Goal: Information Seeking & Learning: Learn about a topic

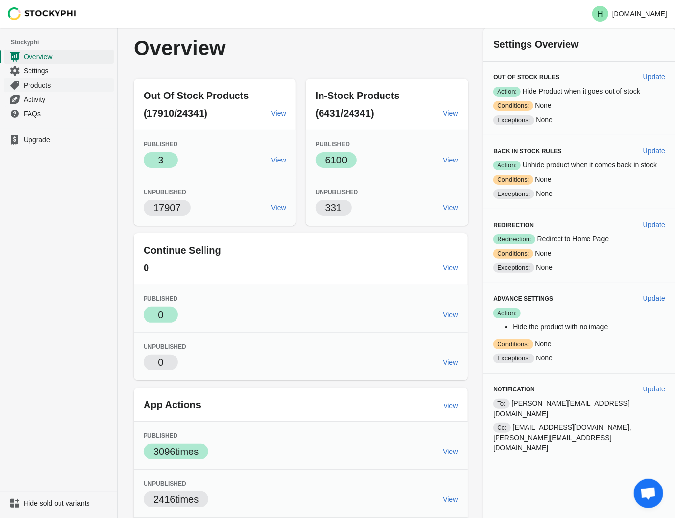
click at [35, 86] on span "Products" at bounding box center [68, 85] width 88 height 10
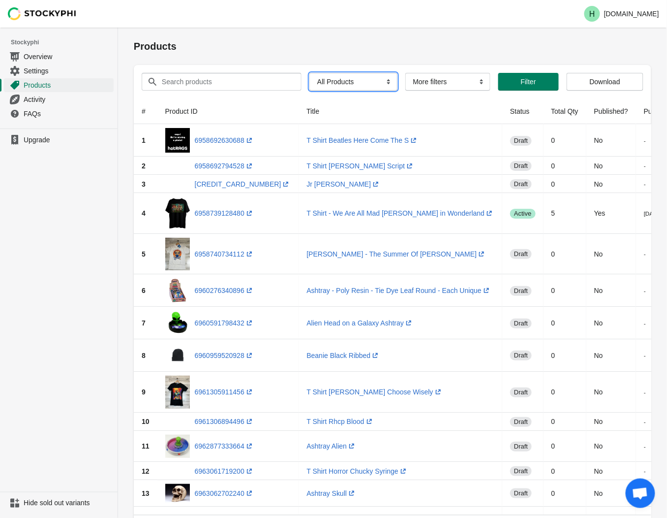
click at [382, 83] on select "All Products InStock InStock Published InStock Un-Published OOS OOS Published O…" at bounding box center [353, 82] width 88 height 18
select select "instock_has_no_image"
click at [309, 73] on select "All Products InStock InStock Published InStock Un-Published OOS OOS Published O…" at bounding box center [353, 82] width 88 height 18
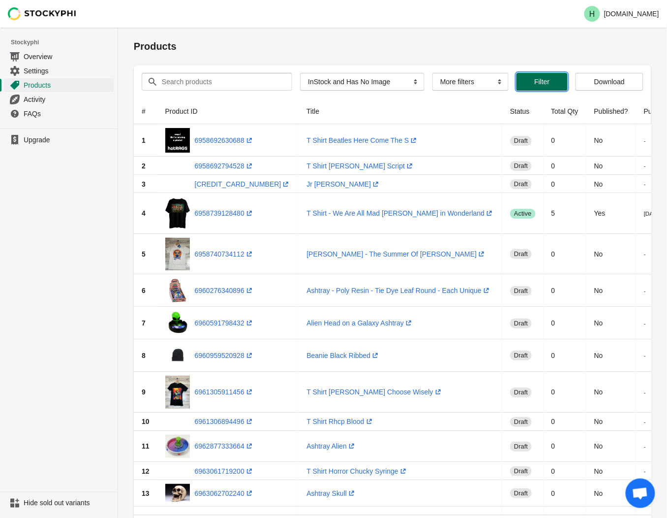
click at [545, 85] on span "Filter" at bounding box center [541, 82] width 15 height 8
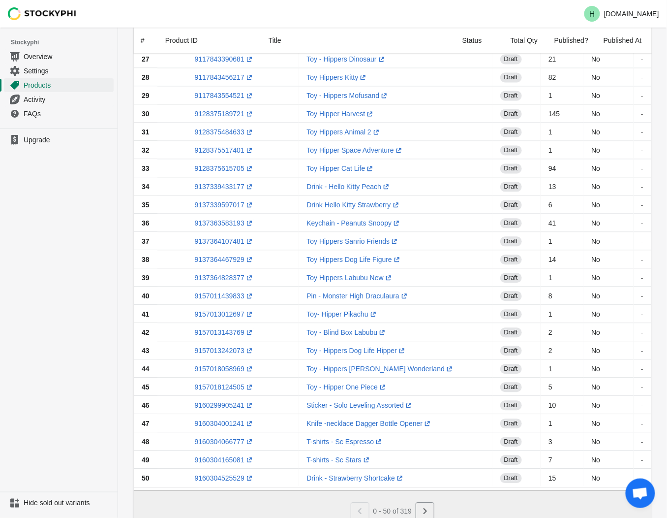
scroll to position [591, 0]
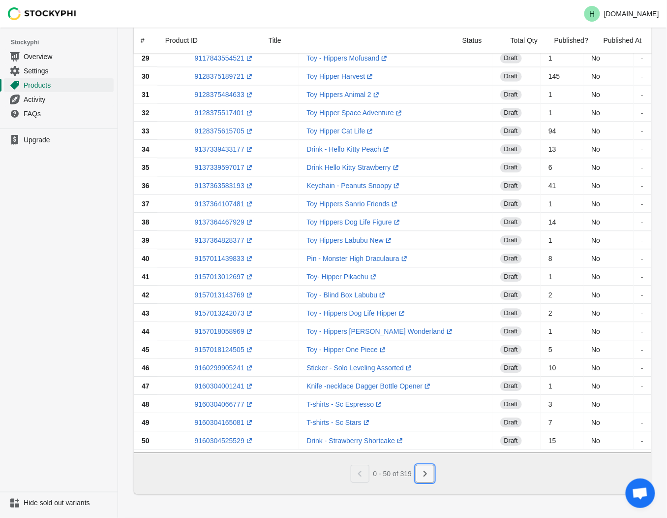
click at [426, 476] on icon "Next" at bounding box center [425, 473] width 10 height 10
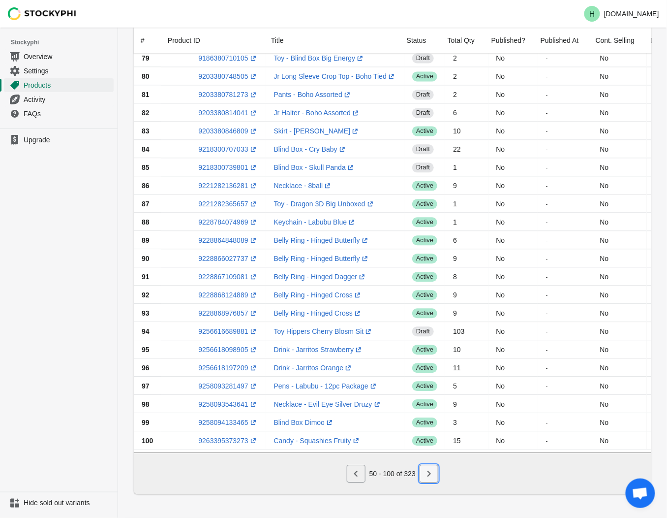
click at [430, 474] on icon "Next" at bounding box center [428, 473] width 3 height 6
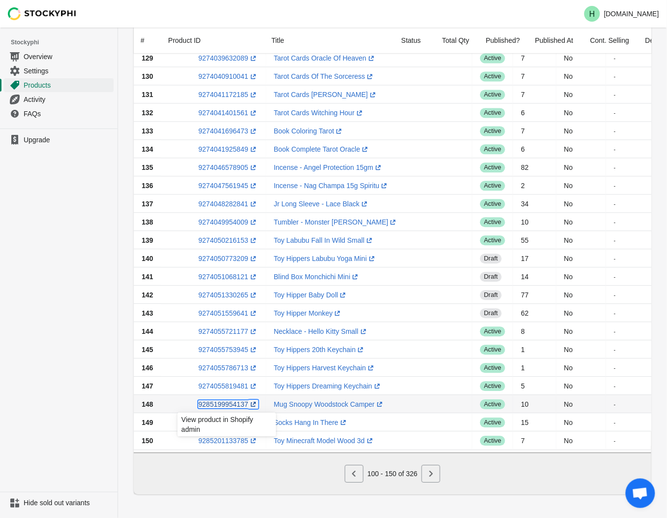
click at [217, 400] on link "9285199954137 (opens a new window)" at bounding box center [228, 404] width 60 height 8
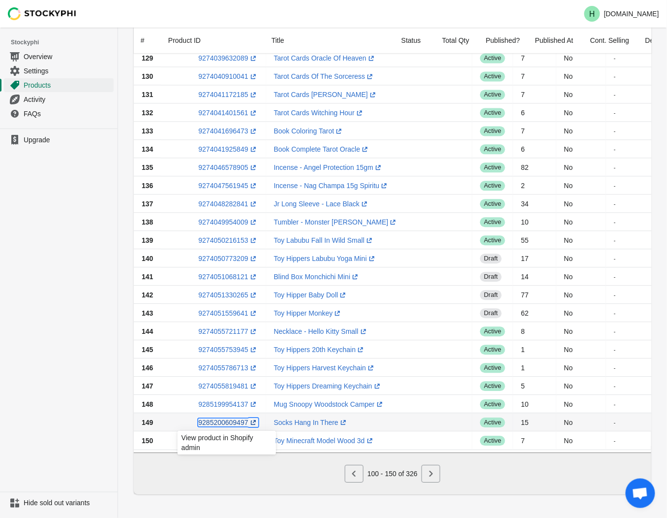
click at [228, 418] on link "9285200609497 (opens a new window)" at bounding box center [228, 422] width 60 height 8
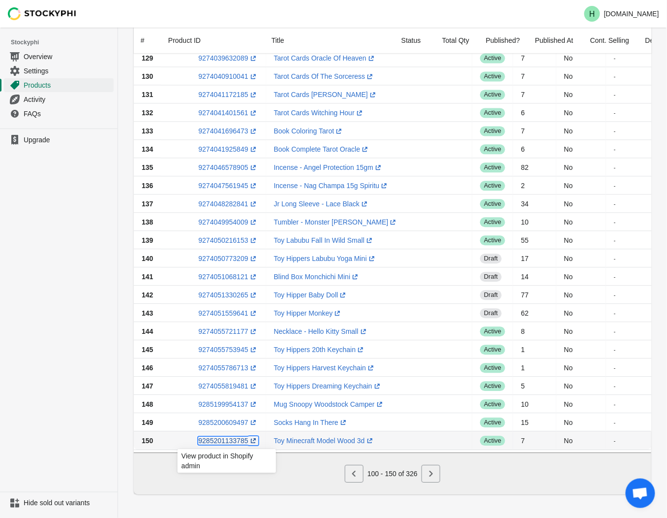
click at [227, 436] on link "9285201133785 (opens a new window)" at bounding box center [228, 440] width 60 height 8
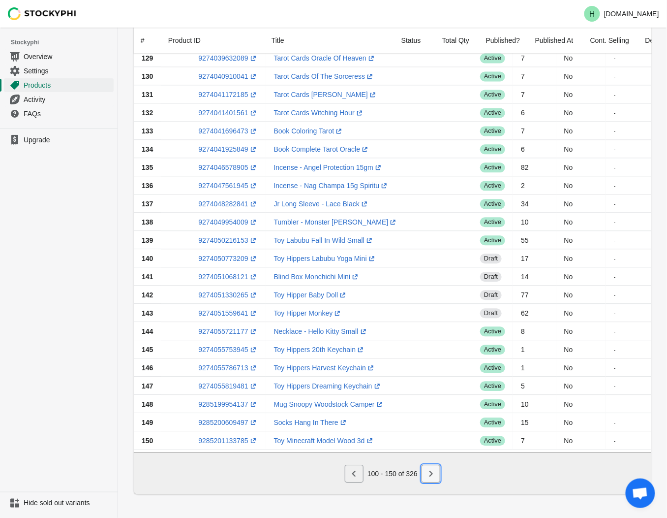
click at [429, 475] on icon "Next" at bounding box center [431, 473] width 10 height 10
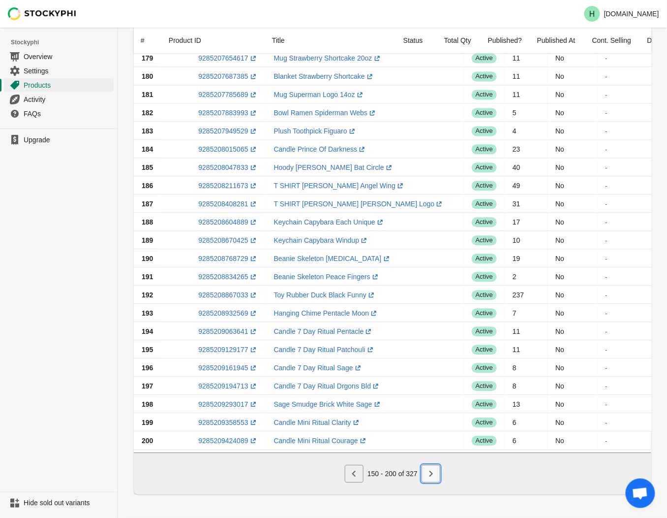
click at [435, 476] on icon "Next" at bounding box center [431, 473] width 10 height 10
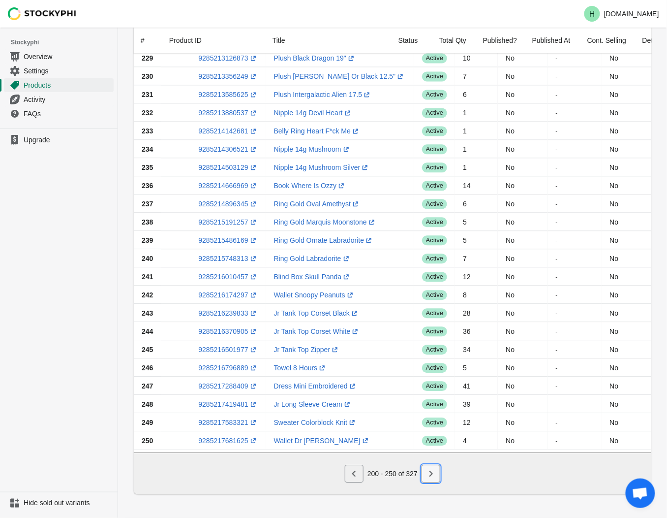
click at [433, 475] on icon "Next" at bounding box center [431, 473] width 10 height 10
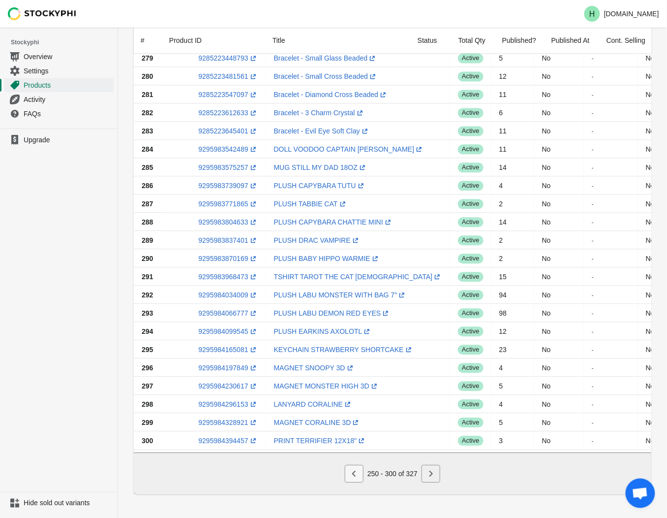
click at [356, 472] on icon "Previous" at bounding box center [354, 473] width 10 height 10
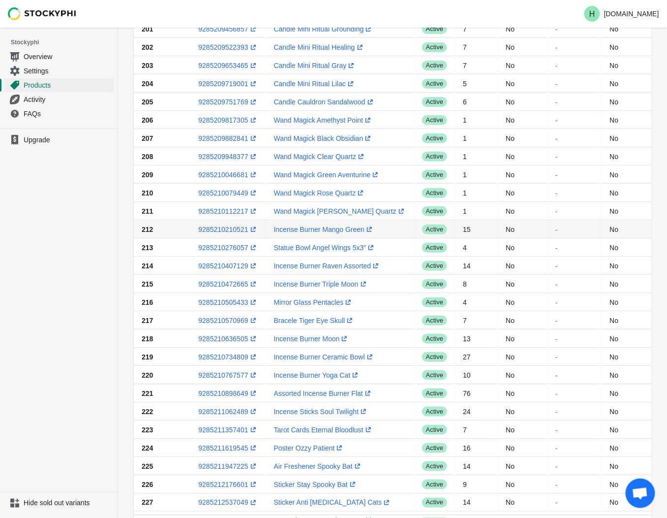
scroll to position [0, 0]
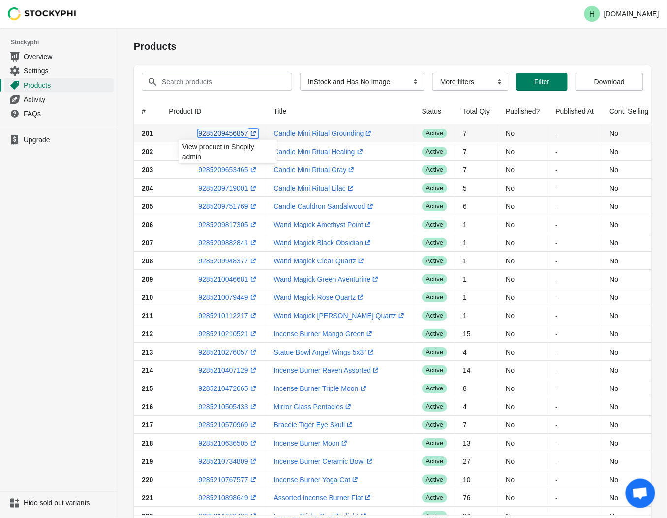
click at [222, 132] on link "9285209456857 (opens a new window)" at bounding box center [228, 133] width 60 height 8
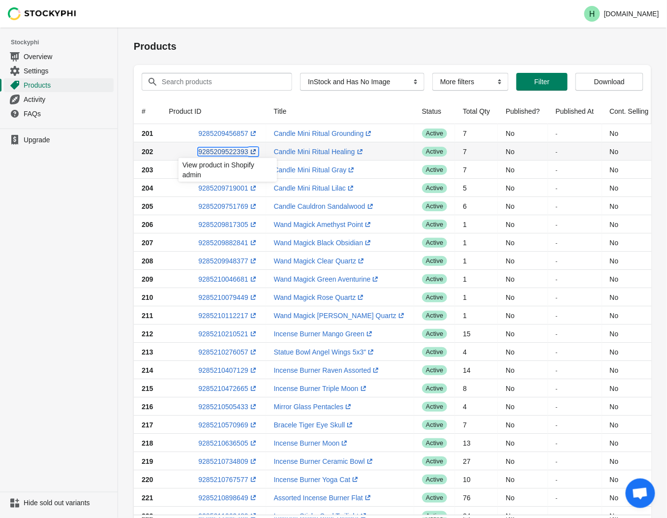
click at [223, 151] on link "9285209522393 (opens a new window)" at bounding box center [228, 152] width 60 height 8
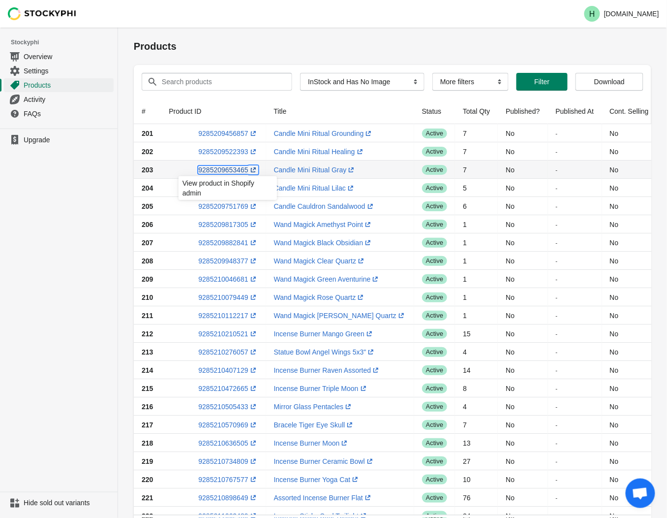
click at [229, 168] on link "9285209653465 (opens a new window)" at bounding box center [228, 170] width 60 height 8
click at [88, 222] on ul "Upgrade" at bounding box center [59, 309] width 118 height 363
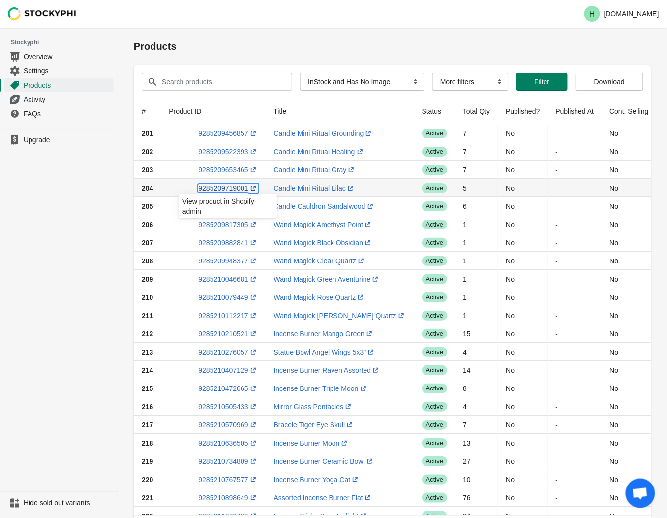
click at [225, 187] on link "9285209719001 (opens a new window)" at bounding box center [228, 188] width 60 height 8
click at [80, 267] on ul "Upgrade" at bounding box center [59, 309] width 118 height 363
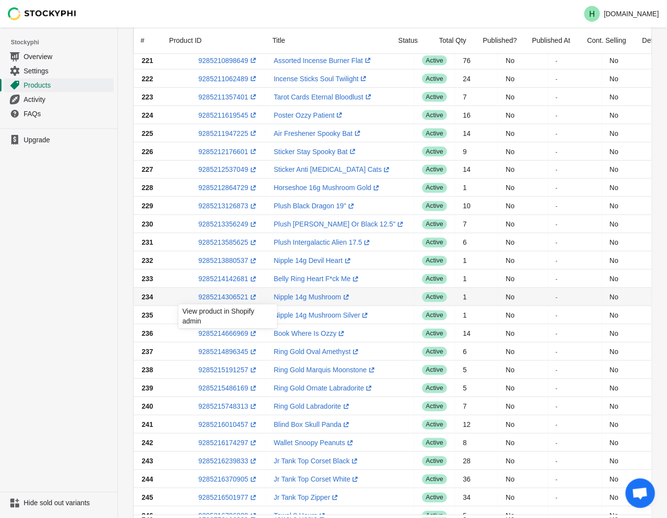
scroll to position [591, 0]
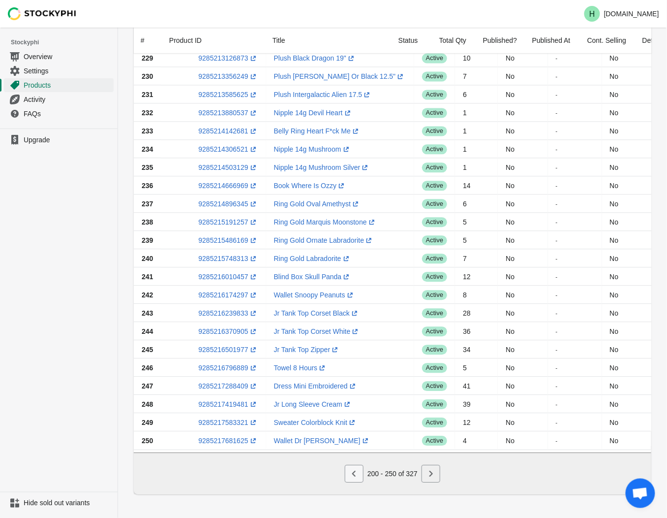
click at [352, 476] on icon "Previous" at bounding box center [354, 473] width 10 height 10
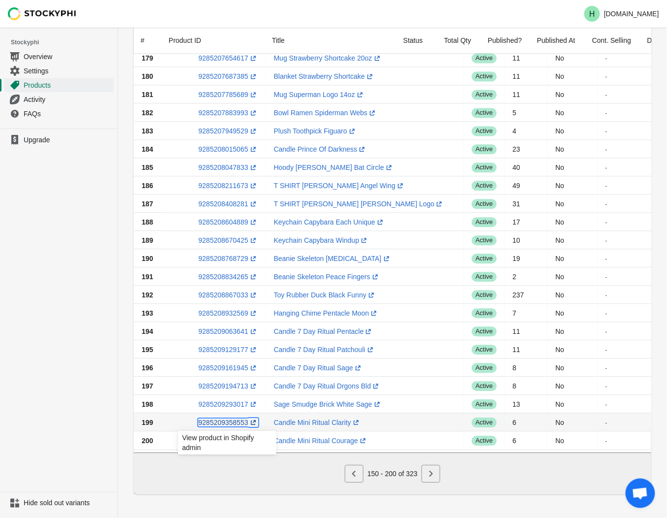
click at [223, 419] on link "9285209358553 (opens a new window)" at bounding box center [228, 422] width 60 height 8
drag, startPoint x: 24, startPoint y: 376, endPoint x: 46, endPoint y: 381, distance: 23.2
click at [25, 376] on ul "Upgrade" at bounding box center [59, 309] width 118 height 363
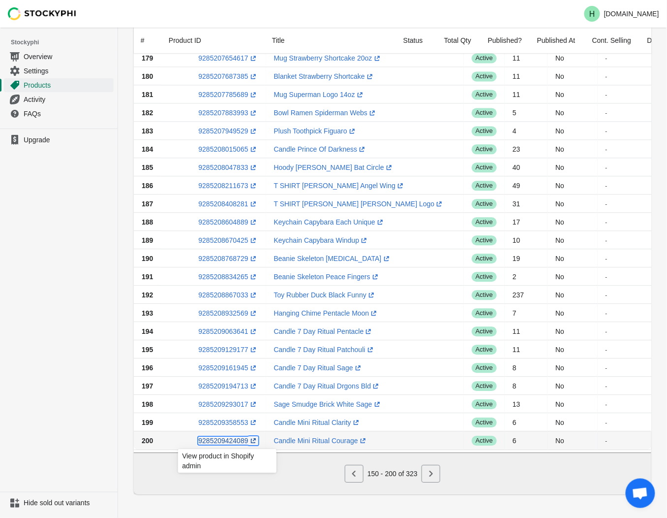
click at [219, 438] on link "9285209424089 (opens a new window)" at bounding box center [228, 440] width 60 height 8
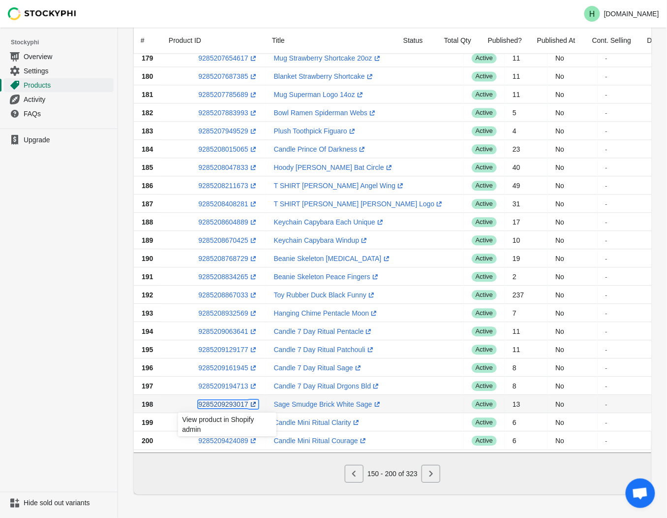
click at [218, 400] on link "9285209293017 (opens a new window)" at bounding box center [228, 404] width 60 height 8
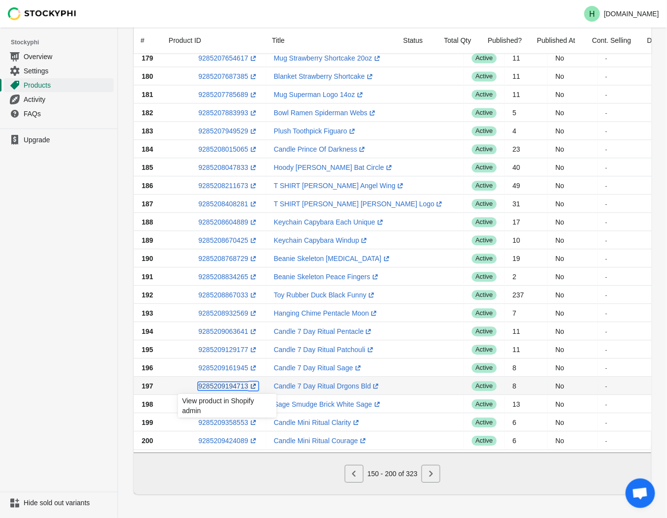
click at [224, 382] on link "9285209194713 (opens a new window)" at bounding box center [228, 386] width 60 height 8
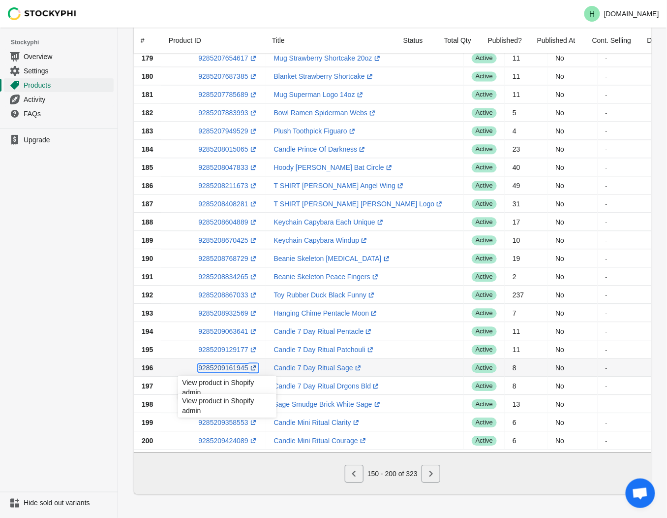
click at [226, 364] on link "9285209161945 (opens a new window)" at bounding box center [228, 368] width 60 height 8
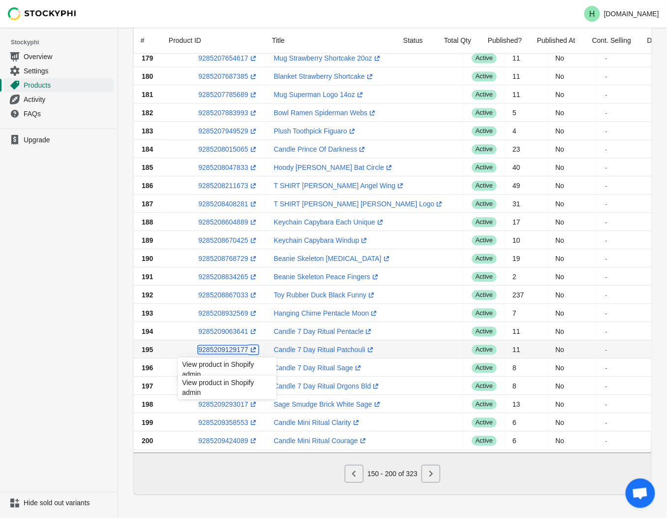
click at [227, 345] on link "9285209129177 (opens a new window)" at bounding box center [228, 349] width 60 height 8
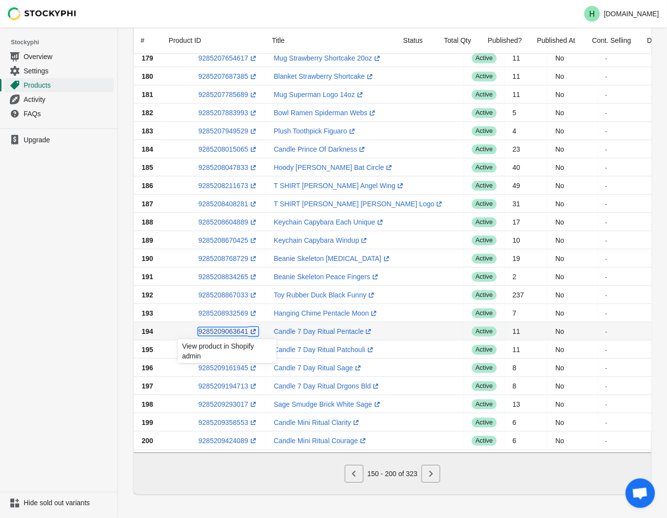
click at [214, 327] on link "9285209063641 (opens a new window)" at bounding box center [228, 331] width 60 height 8
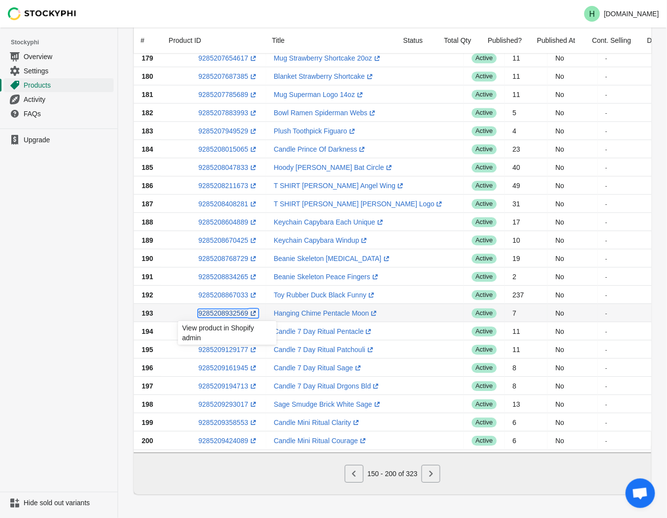
click at [216, 309] on link "9285208932569 (opens a new window)" at bounding box center [228, 313] width 60 height 8
click at [430, 475] on icon "Next" at bounding box center [430, 473] width 3 height 6
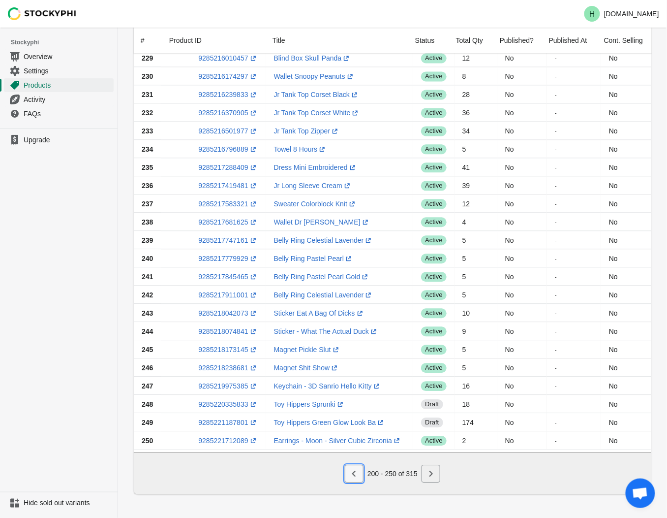
click at [356, 473] on icon "Previous" at bounding box center [354, 473] width 10 height 10
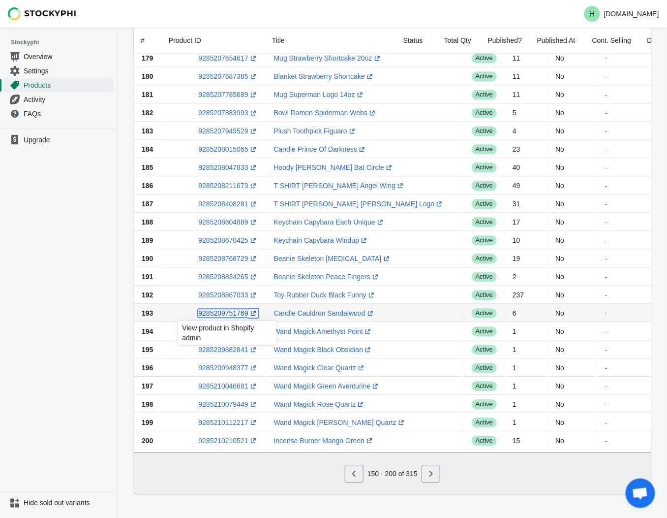
click at [218, 309] on link "9285209751769 (opens a new window)" at bounding box center [228, 313] width 60 height 8
click at [52, 312] on ul "Upgrade" at bounding box center [59, 309] width 118 height 363
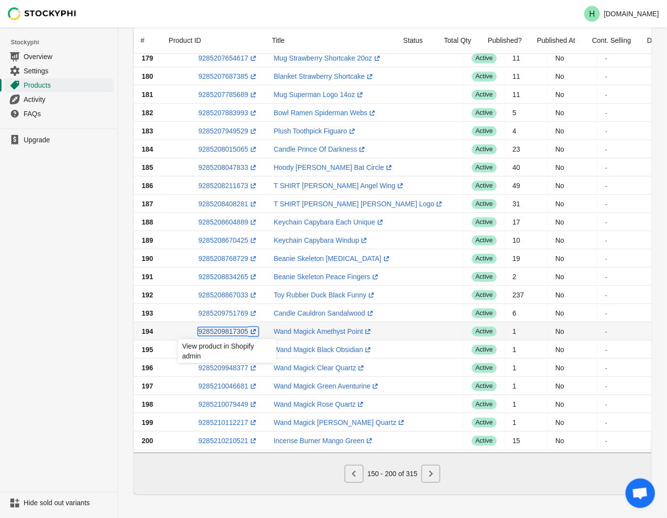
click at [213, 327] on link "9285209817305 (opens a new window)" at bounding box center [228, 331] width 60 height 8
click at [15, 333] on ul "Upgrade" at bounding box center [59, 309] width 118 height 363
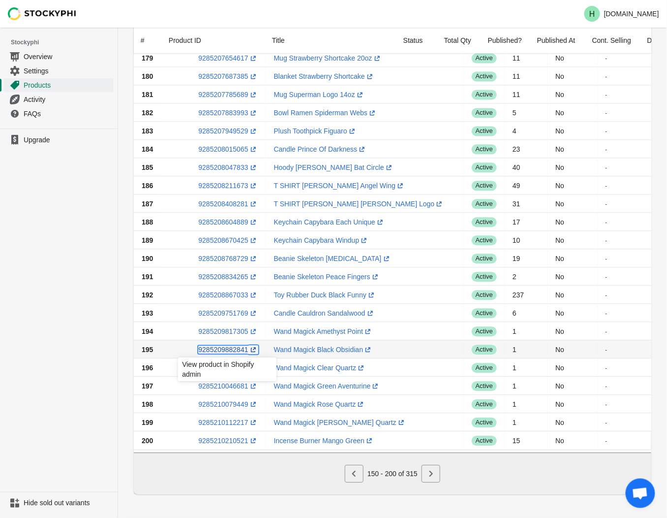
click at [230, 345] on link "9285209882841 (opens a new window)" at bounding box center [228, 349] width 60 height 8
click at [66, 301] on ul "Upgrade" at bounding box center [59, 309] width 118 height 363
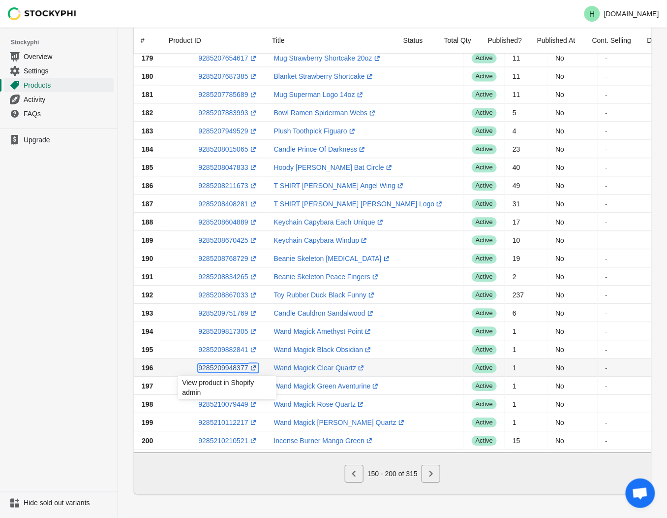
click at [228, 365] on link "9285209948377 (opens a new window)" at bounding box center [228, 368] width 60 height 8
click at [62, 382] on ul "Upgrade" at bounding box center [59, 309] width 118 height 363
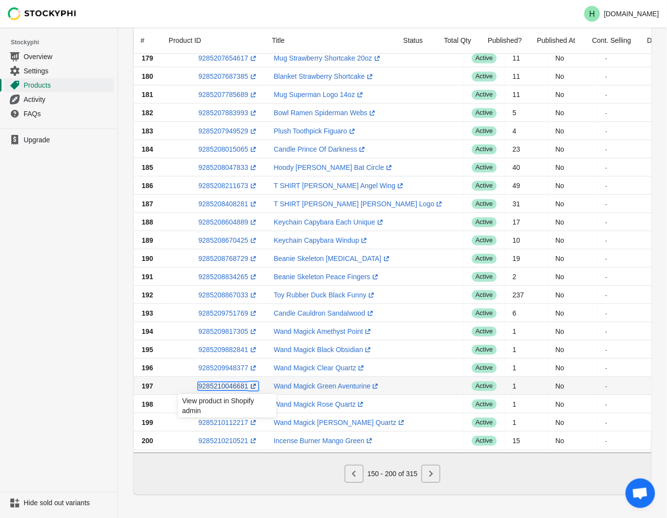
click at [219, 384] on link "9285210046681 (opens a new window)" at bounding box center [228, 386] width 60 height 8
click at [20, 355] on ul "Upgrade" at bounding box center [59, 309] width 118 height 363
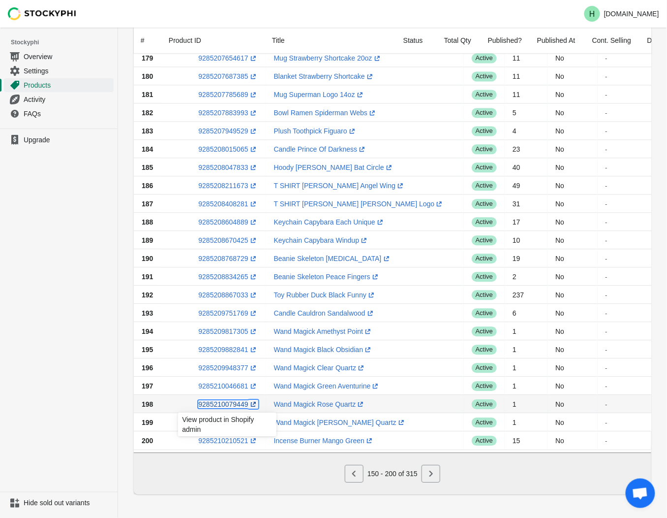
click at [217, 400] on link "9285210079449 (opens a new window)" at bounding box center [228, 404] width 60 height 8
click at [32, 348] on ul "Upgrade" at bounding box center [59, 309] width 118 height 363
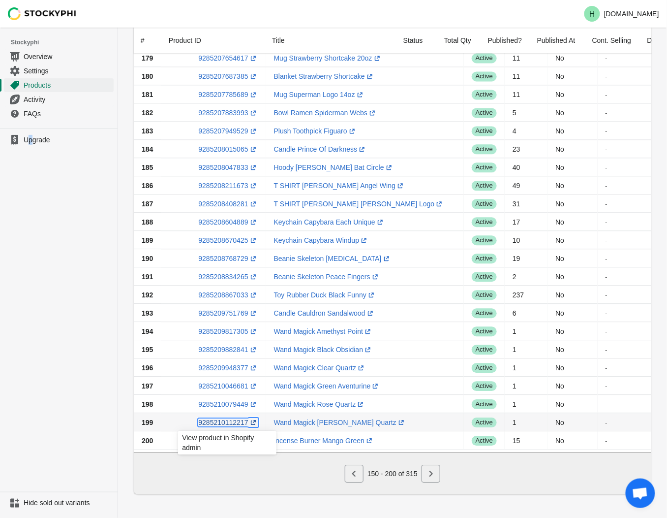
click at [217, 418] on link "9285210112217 (opens a new window)" at bounding box center [228, 422] width 60 height 8
click at [35, 410] on ul "Upgrade" at bounding box center [59, 309] width 118 height 363
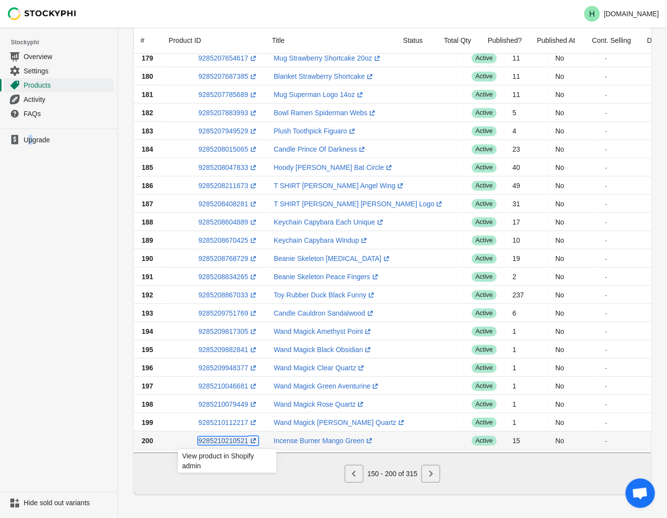
click at [210, 436] on link "9285210210521 (opens a new window)" at bounding box center [228, 440] width 60 height 8
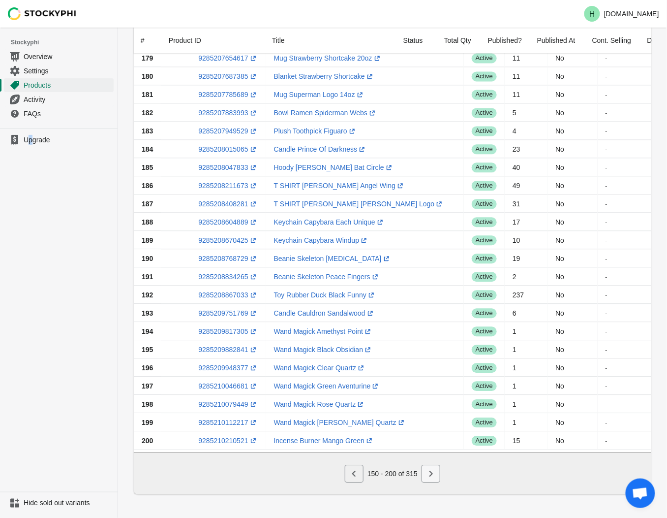
click at [433, 476] on icon "Next" at bounding box center [431, 473] width 10 height 10
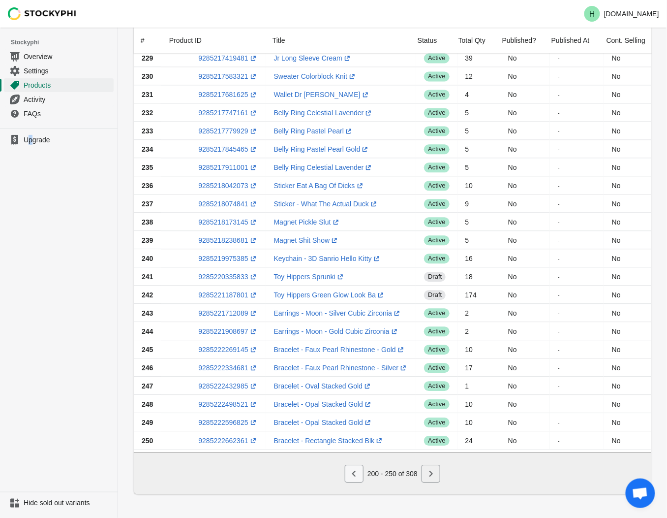
click at [354, 479] on button "Previous" at bounding box center [354, 473] width 19 height 18
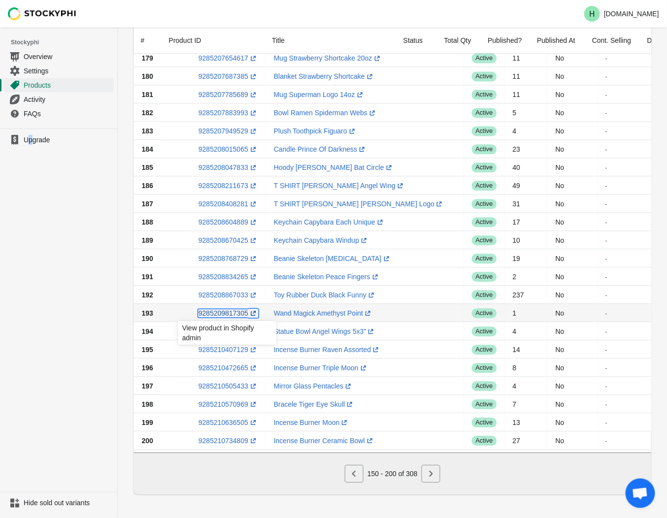
click at [227, 309] on link "9285209817305 (opens a new window)" at bounding box center [228, 313] width 60 height 8
click at [79, 343] on ul "Upgrade" at bounding box center [59, 309] width 118 height 363
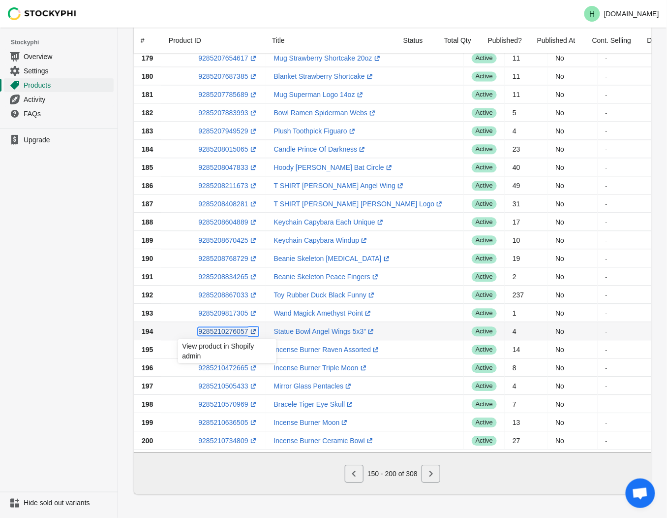
click at [215, 327] on link "9285210276057 (opens a new window)" at bounding box center [228, 331] width 60 height 8
click at [30, 351] on ul "Upgrade" at bounding box center [59, 309] width 118 height 363
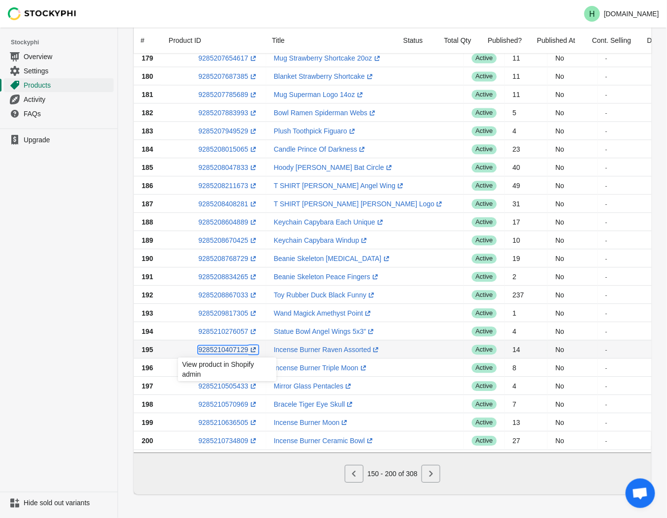
click at [227, 345] on link "9285210407129 (opens a new window)" at bounding box center [228, 349] width 60 height 8
click at [52, 362] on ul "Upgrade" at bounding box center [59, 309] width 118 height 363
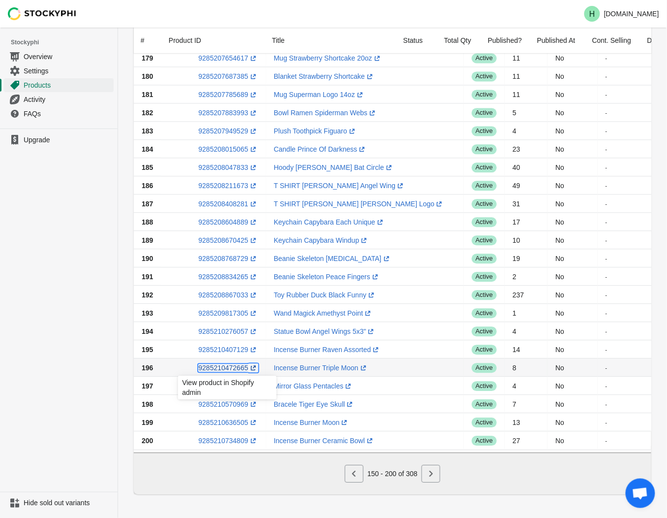
click at [214, 365] on link "9285210472665 (opens a new window)" at bounding box center [228, 368] width 60 height 8
